Goal: Transaction & Acquisition: Obtain resource

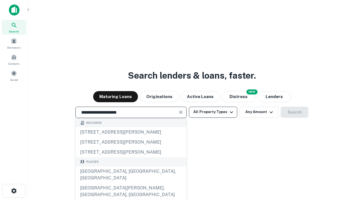
click at [131, 183] on div "Santa Monica, CA, USA" at bounding box center [131, 175] width 111 height 17
type input "**********"
click at [213, 112] on button "All Property Types" at bounding box center [213, 112] width 48 height 11
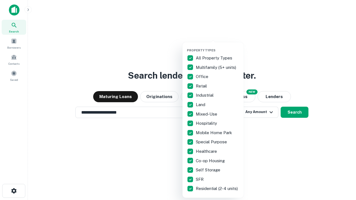
click at [217, 47] on button "button" at bounding box center [217, 47] width 61 height 0
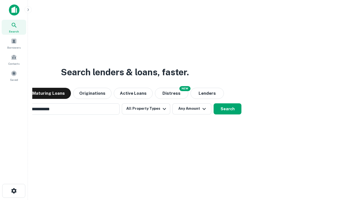
scroll to position [9, 0]
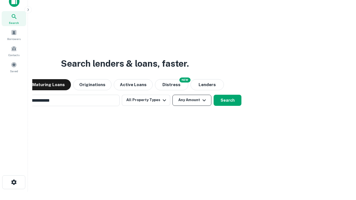
click at [172, 95] on button "Any Amount" at bounding box center [191, 100] width 39 height 11
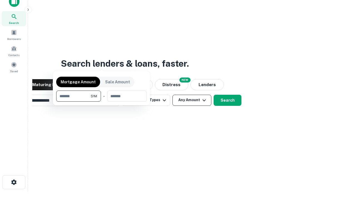
scroll to position [40, 157]
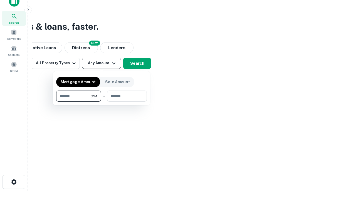
type input "*******"
click at [102, 102] on button "button" at bounding box center [101, 102] width 91 height 0
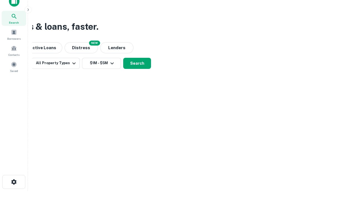
scroll to position [9, 0]
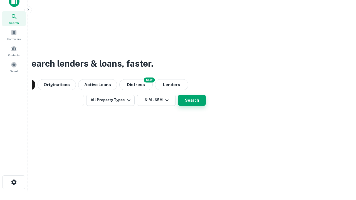
click at [178, 95] on button "Search" at bounding box center [192, 100] width 28 height 11
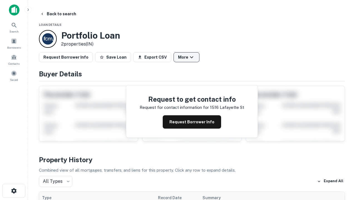
click at [186, 57] on button "More" at bounding box center [187, 57] width 26 height 10
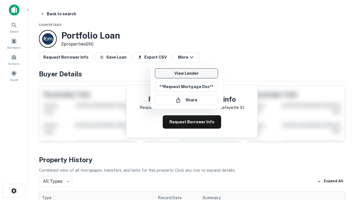
click at [186, 73] on link "View Lender" at bounding box center [186, 73] width 63 height 10
